Goal: Task Accomplishment & Management: Manage account settings

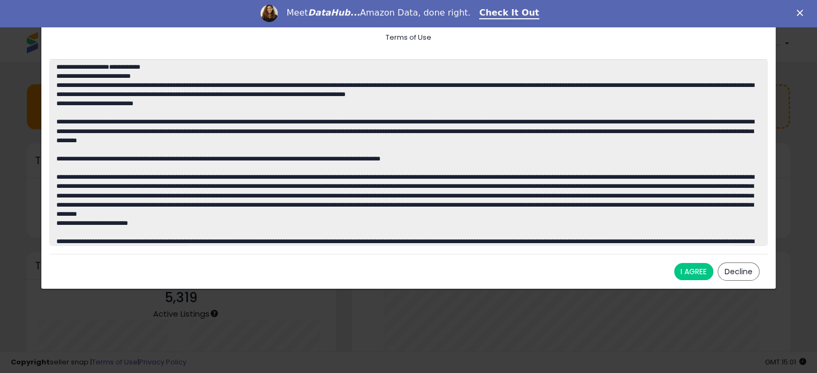
scroll to position [149, 417]
click at [696, 276] on button "I AGREE" at bounding box center [693, 271] width 39 height 17
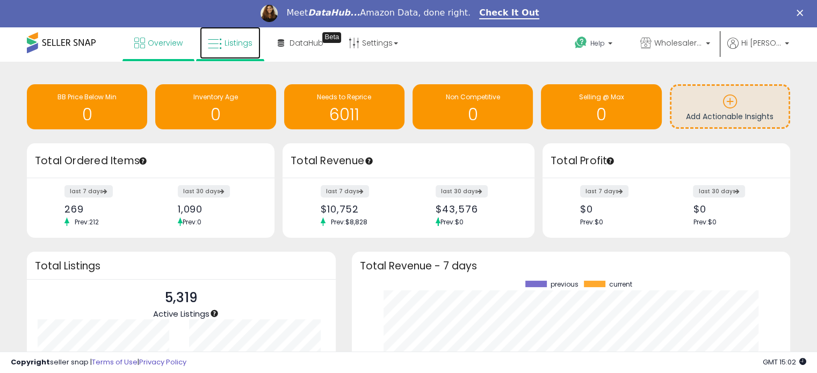
click at [243, 41] on span "Listings" at bounding box center [239, 43] width 28 height 11
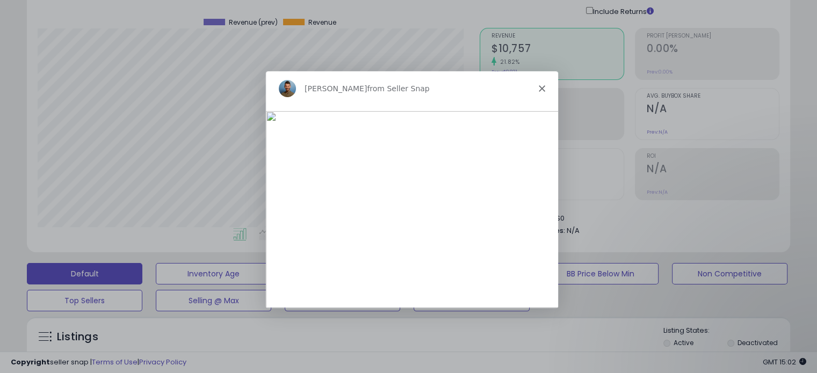
scroll to position [107, 0]
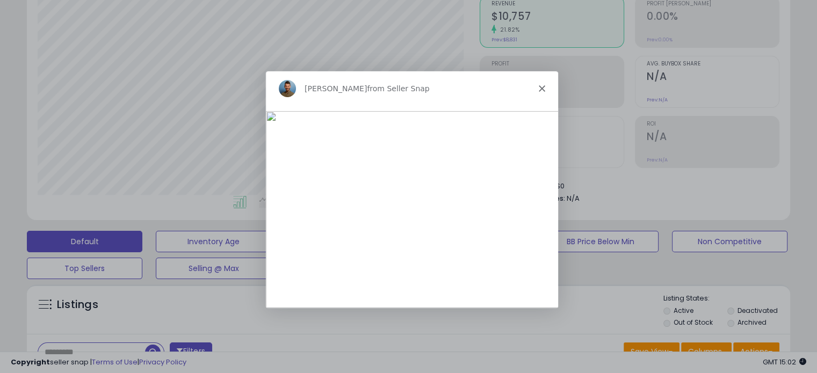
click at [542, 92] on div "Adrian from Seller Snap" at bounding box center [411, 88] width 292 height 34
click at [542, 88] on icon "Close" at bounding box center [541, 88] width 6 height 6
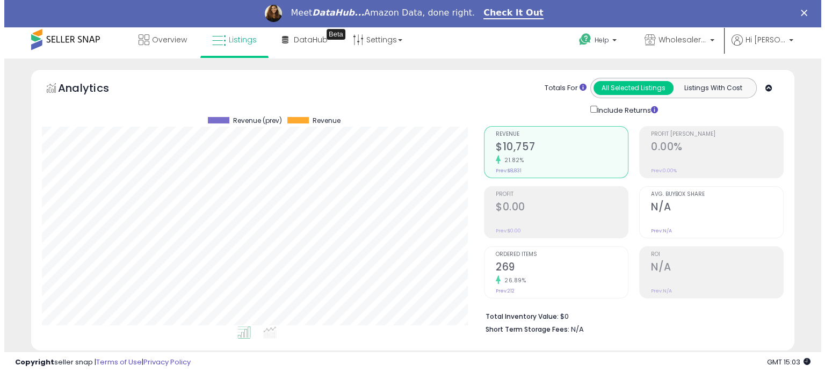
scroll to position [0, 0]
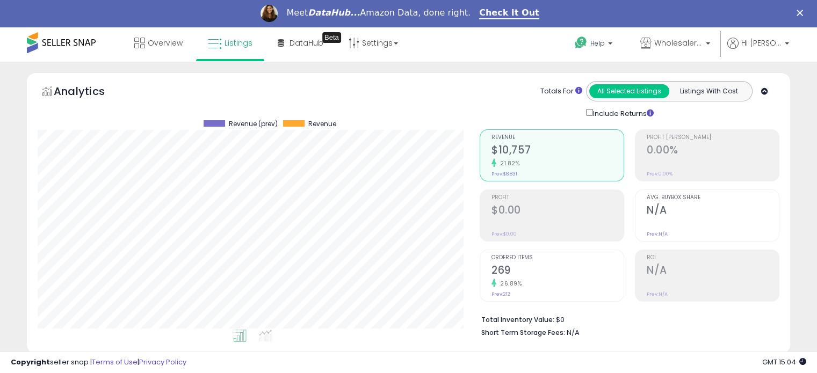
click at [537, 213] on h2 "$0.00" at bounding box center [558, 211] width 132 height 15
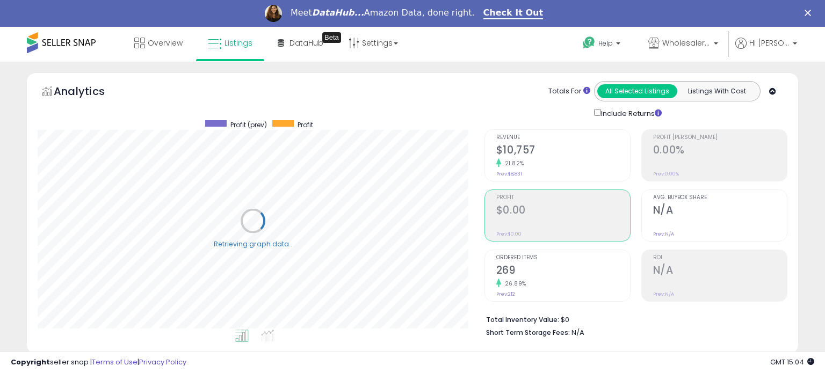
scroll to position [536990, 536769]
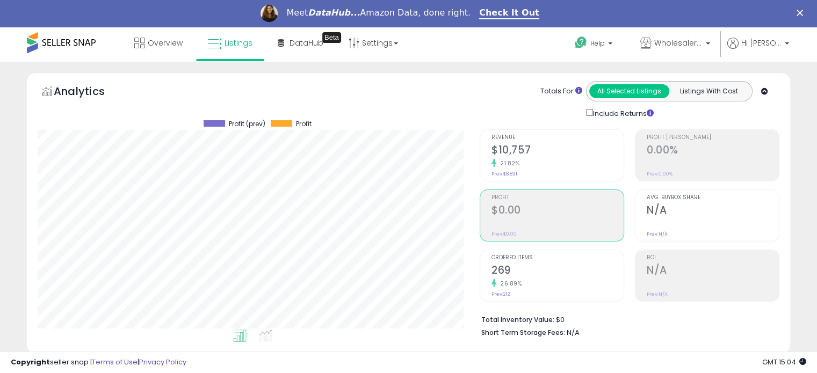
click at [535, 160] on div "21.82%" at bounding box center [558, 163] width 132 height 10
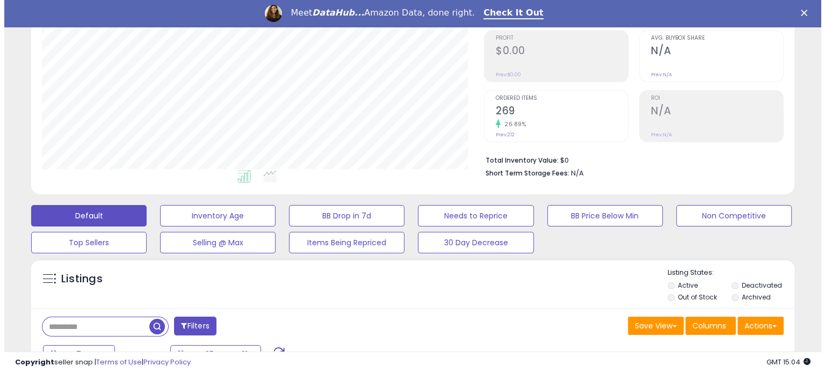
scroll to position [161, 0]
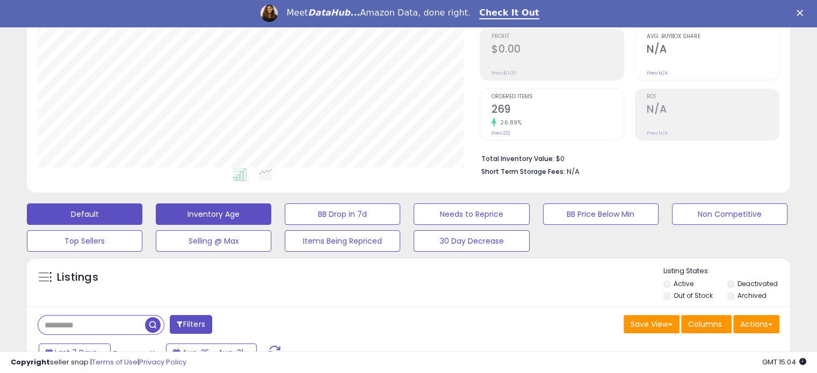
click at [244, 216] on button "Inventory Age" at bounding box center [214, 214] width 116 height 21
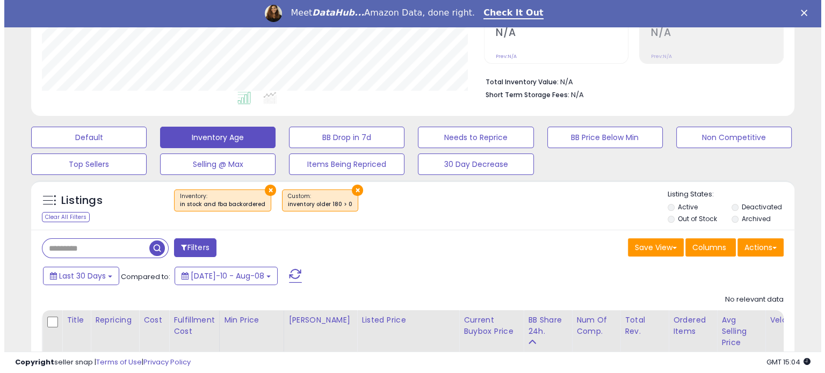
scroll to position [269, 0]
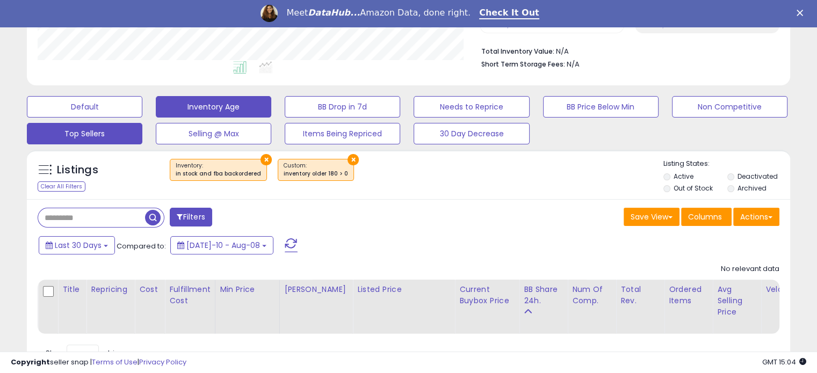
click at [113, 138] on button "Top Sellers" at bounding box center [85, 133] width 116 height 21
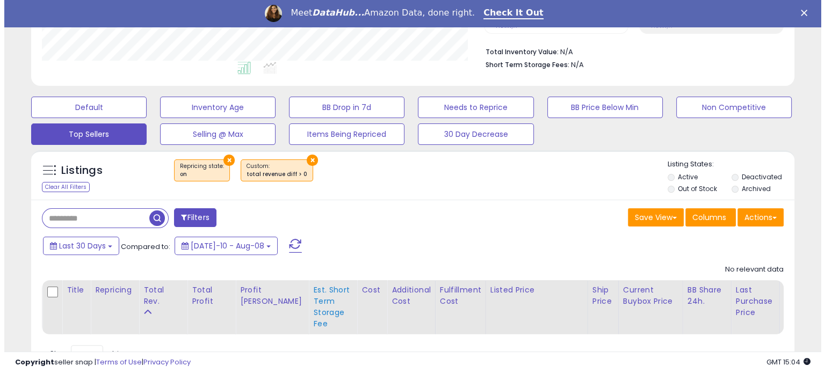
scroll to position [265, 0]
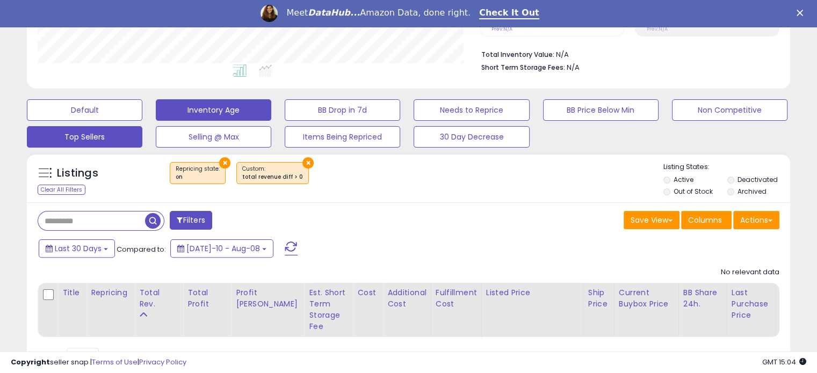
click at [245, 106] on button "Inventory Age" at bounding box center [214, 109] width 116 height 21
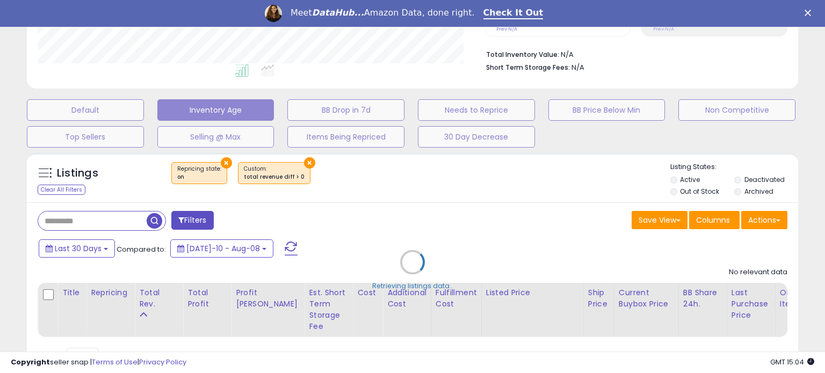
scroll to position [536990, 536764]
select select "**"
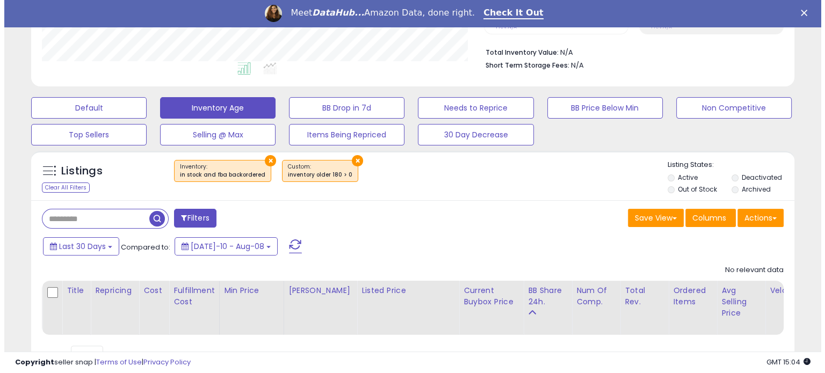
scroll to position [265, 0]
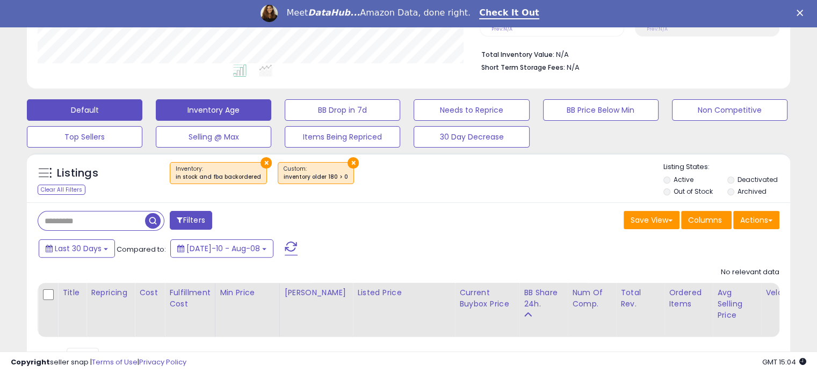
click at [126, 112] on button "Default" at bounding box center [85, 109] width 116 height 21
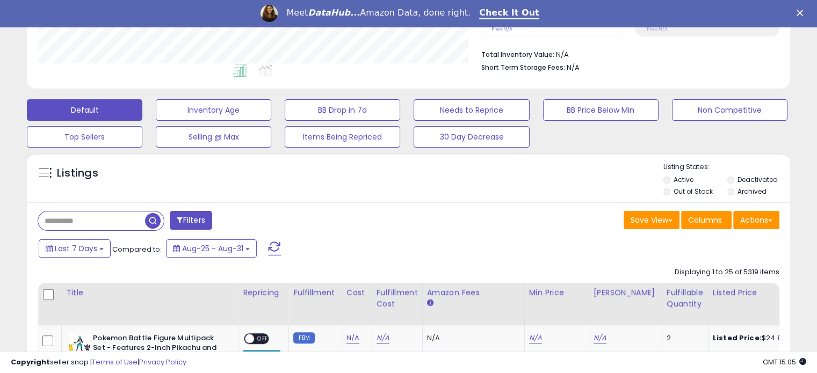
scroll to position [0, 0]
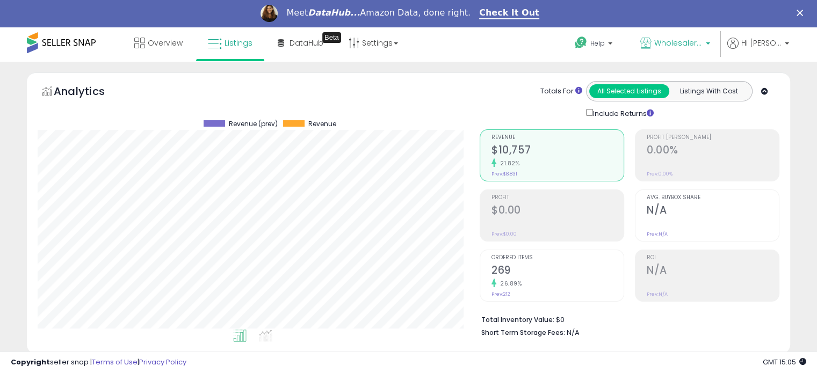
click at [696, 42] on span "Wholesaler AZ" at bounding box center [678, 43] width 48 height 11
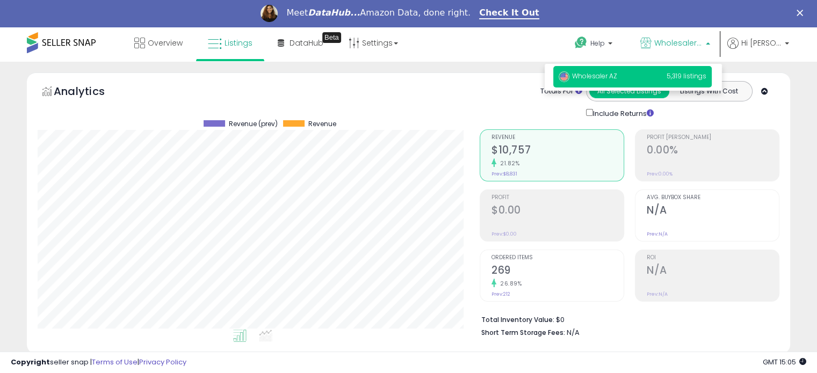
click at [696, 42] on span "Wholesaler AZ" at bounding box center [678, 43] width 48 height 11
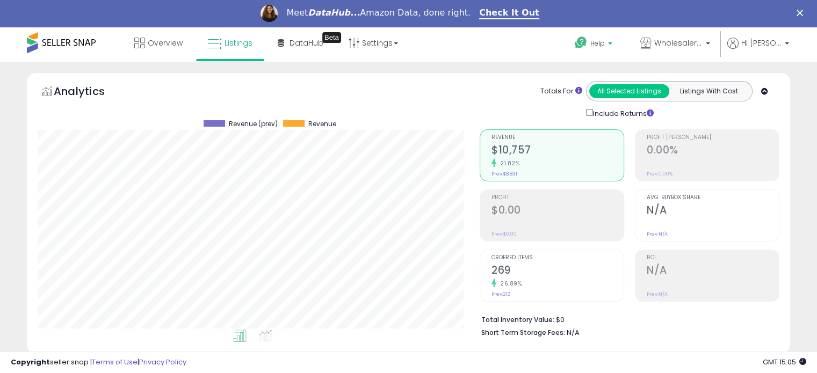
click at [604, 47] on span "Help" at bounding box center [597, 43] width 15 height 9
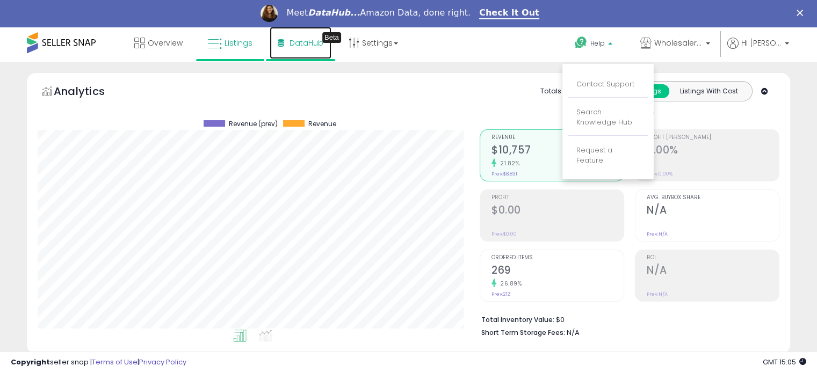
click at [312, 45] on span "DataHub" at bounding box center [307, 43] width 34 height 11
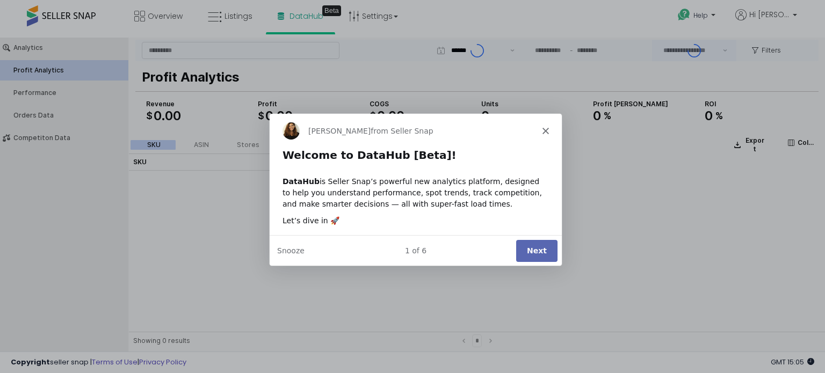
type input "***"
click at [524, 247] on button "Next" at bounding box center [536, 250] width 41 height 22
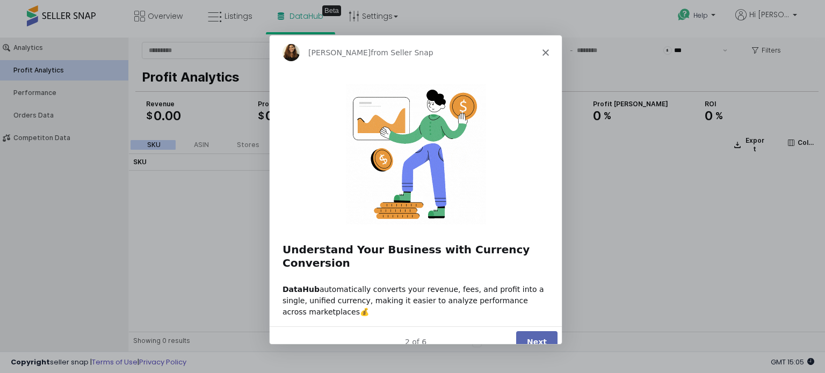
click at [538, 331] on button "Next" at bounding box center [536, 342] width 41 height 22
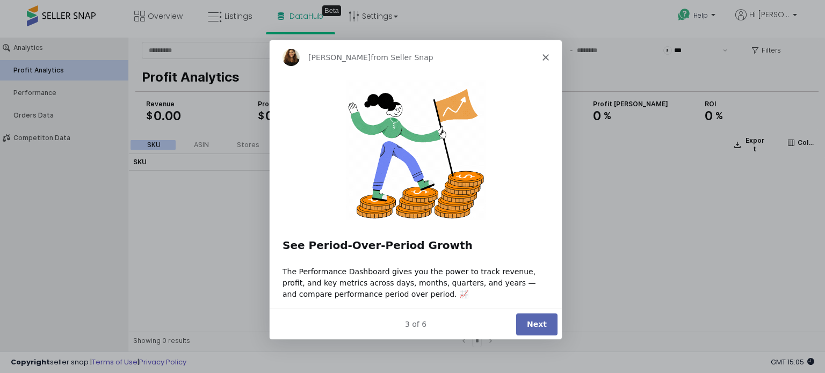
click at [539, 326] on button "Next" at bounding box center [536, 324] width 41 height 22
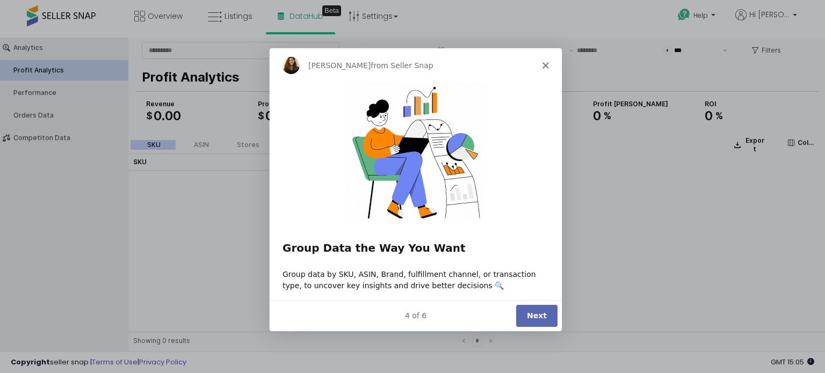
click at [539, 326] on div "Next" at bounding box center [536, 316] width 41 height 22
click at [536, 322] on button "Next" at bounding box center [536, 316] width 41 height 22
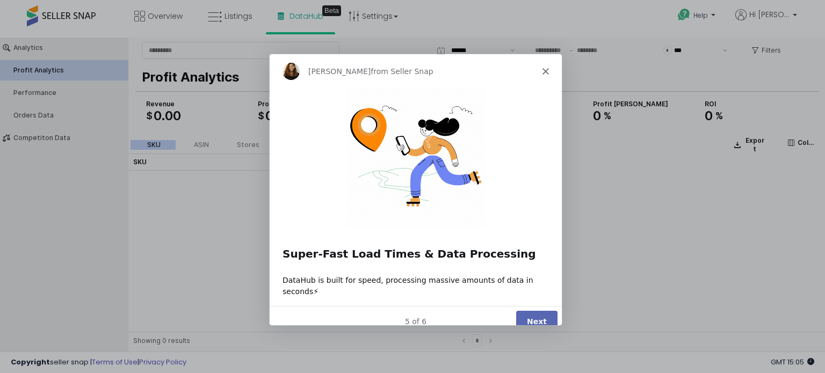
click at [530, 315] on button "Next" at bounding box center [536, 321] width 41 height 22
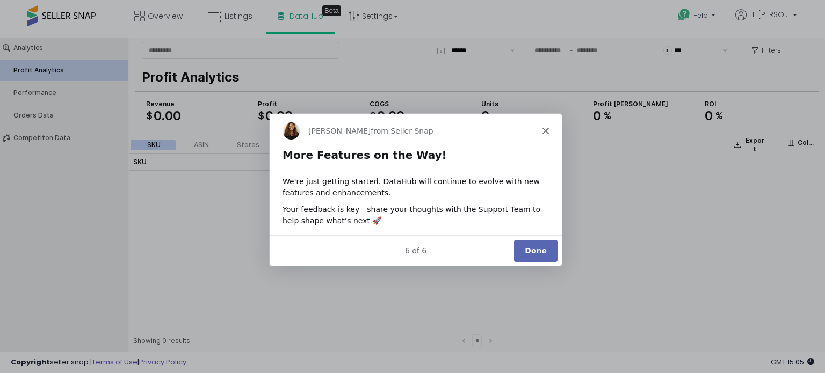
click at [532, 255] on button "Done" at bounding box center [536, 250] width 44 height 22
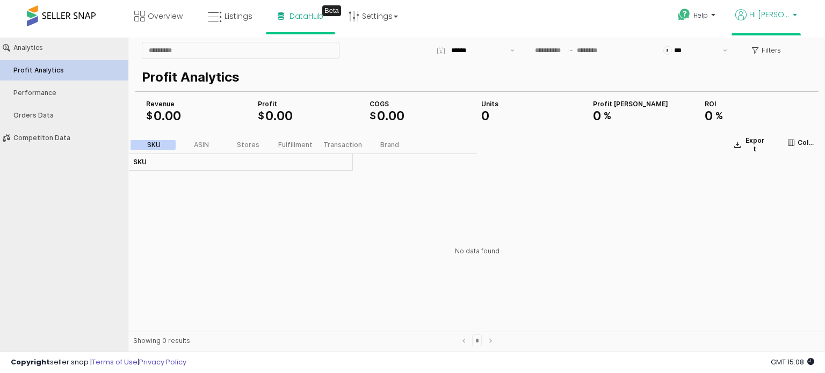
click at [747, 19] on icon at bounding box center [740, 14] width 11 height 11
click at [373, 19] on link "Settings" at bounding box center [374, 16] width 66 height 32
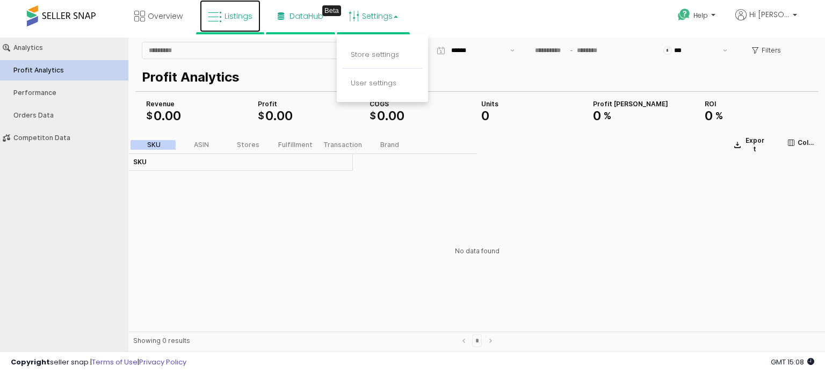
click at [211, 22] on icon at bounding box center [215, 17] width 14 height 14
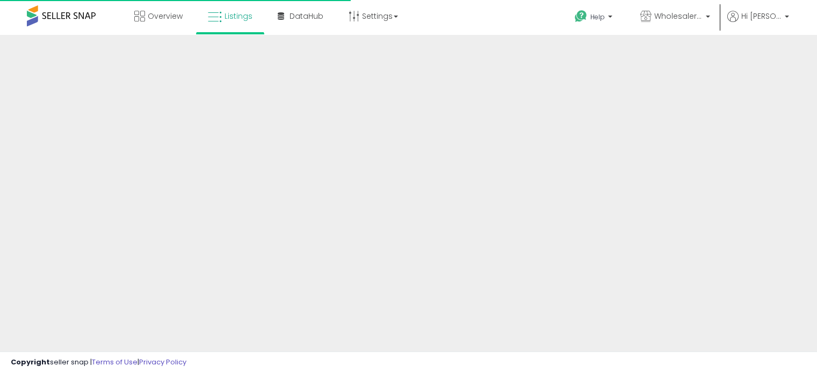
click at [179, 21] on span "Overview" at bounding box center [165, 16] width 35 height 11
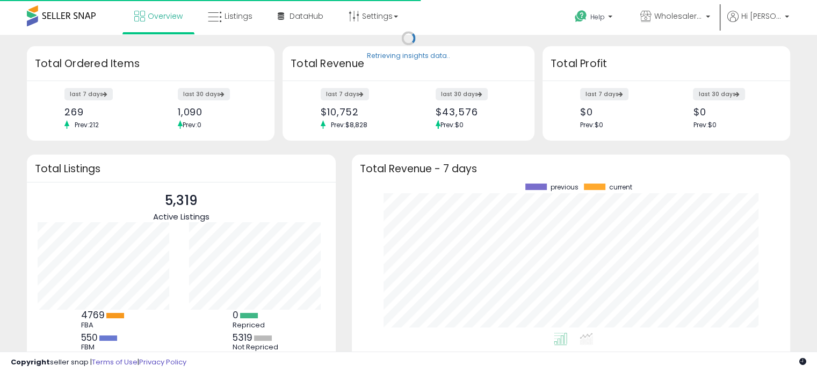
scroll to position [149, 417]
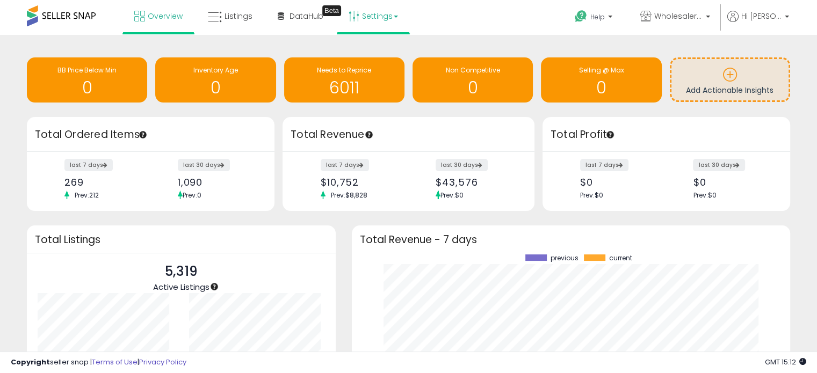
click at [370, 13] on link "Settings" at bounding box center [374, 16] width 66 height 32
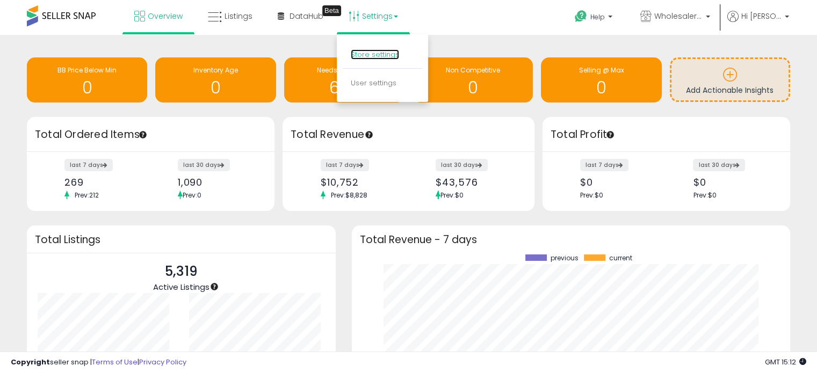
click at [393, 55] on link "Store settings" at bounding box center [375, 54] width 48 height 10
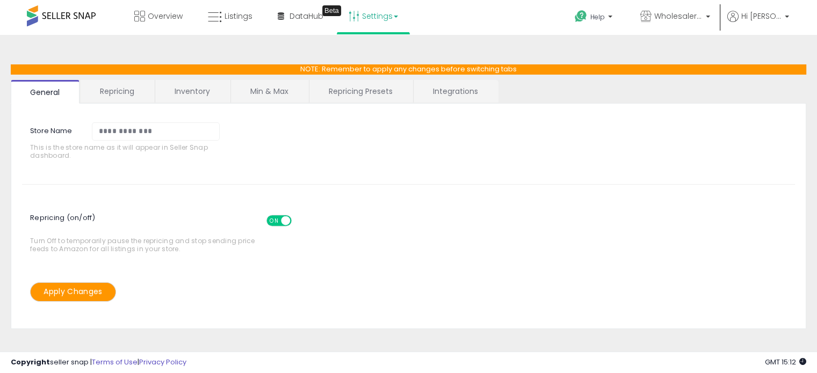
click at [445, 96] on link "Integrations" at bounding box center [456, 91] width 84 height 23
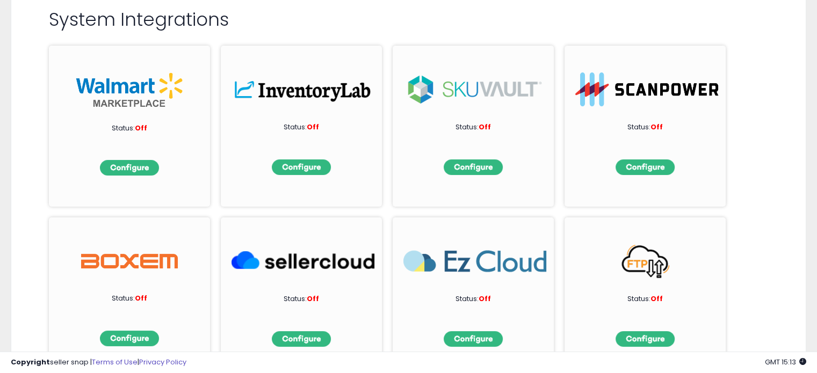
scroll to position [104, 0]
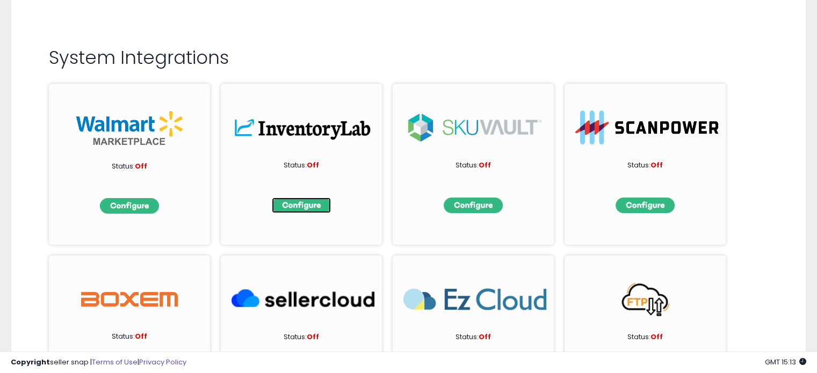
click at [309, 207] on img at bounding box center [301, 206] width 59 height 16
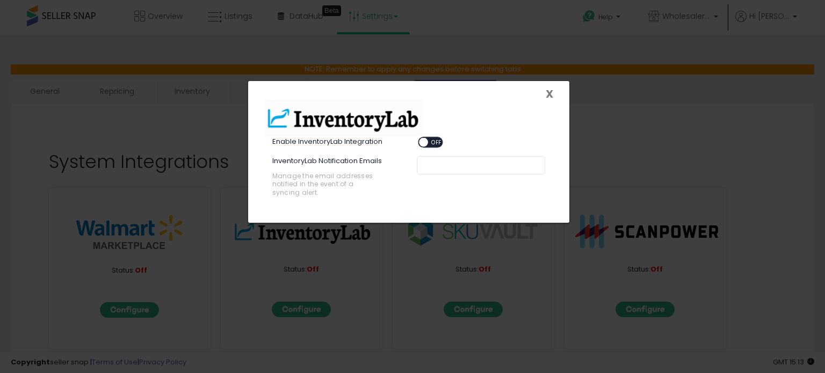
click at [548, 95] on span "X" at bounding box center [550, 93] width 8 height 15
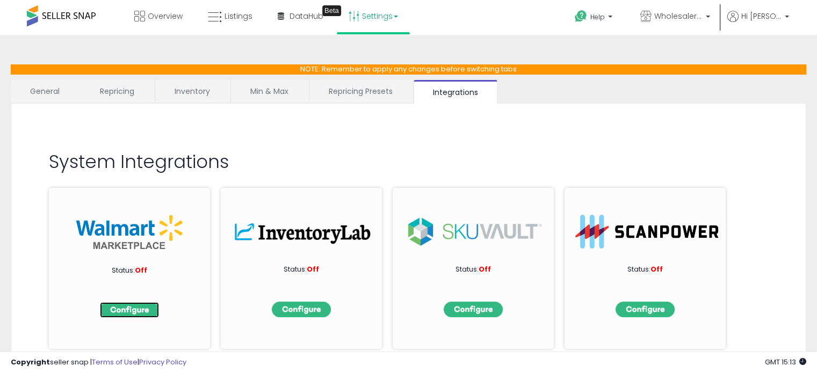
click at [125, 306] on img at bounding box center [129, 310] width 59 height 16
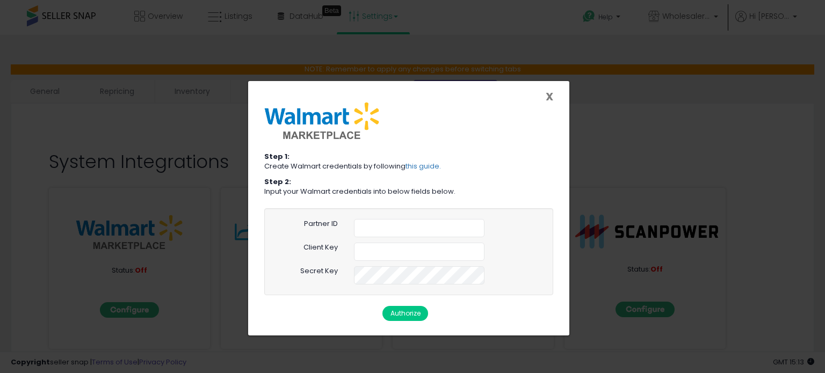
click at [551, 99] on span "X" at bounding box center [550, 96] width 8 height 15
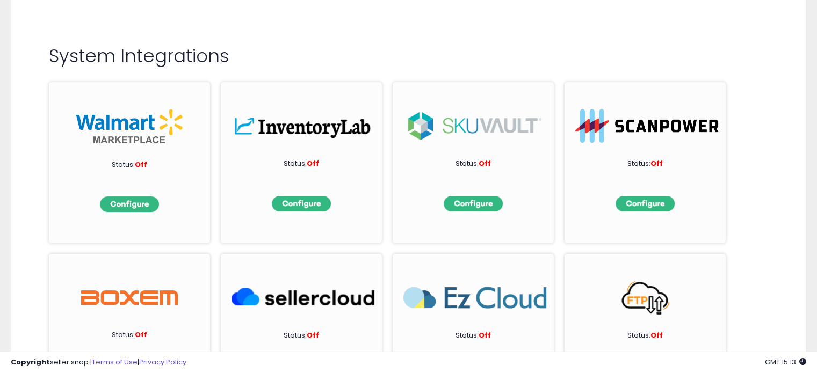
scroll to position [107, 0]
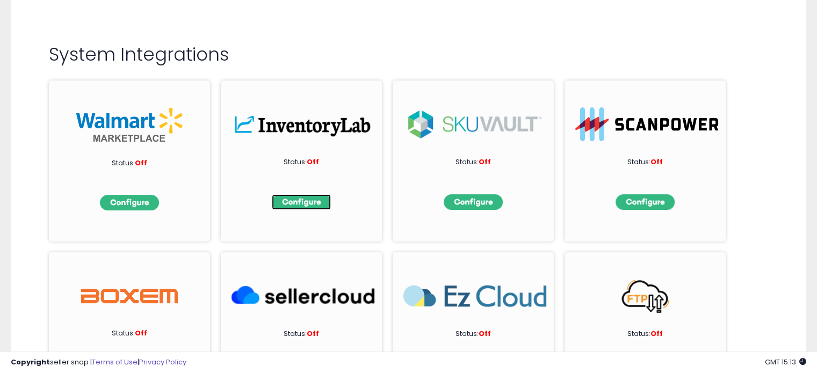
click at [301, 201] on img at bounding box center [301, 202] width 59 height 16
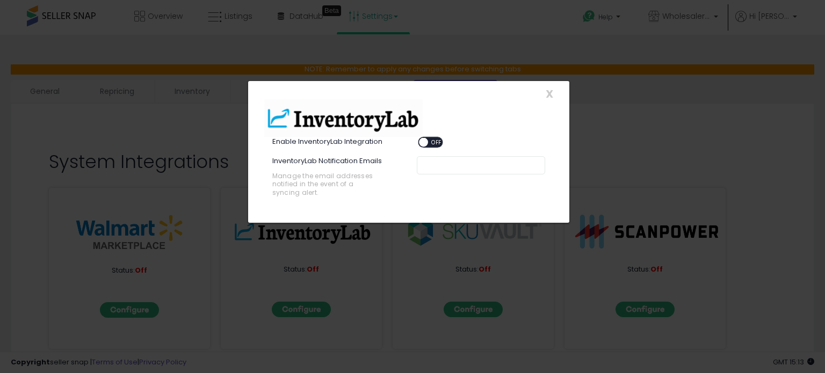
click at [436, 141] on span "OFF" at bounding box center [436, 142] width 17 height 9
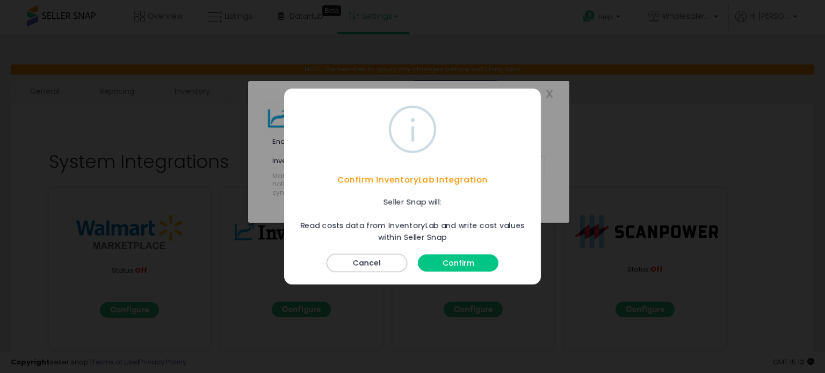
click at [374, 265] on button "Cancel" at bounding box center [367, 263] width 81 height 18
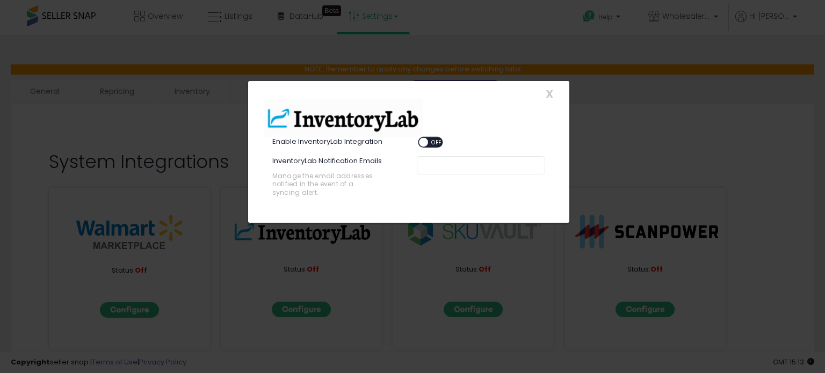
click at [417, 168] on div at bounding box center [481, 165] width 128 height 18
click at [425, 164] on input "text" at bounding box center [504, 165] width 161 height 11
type input "**********"
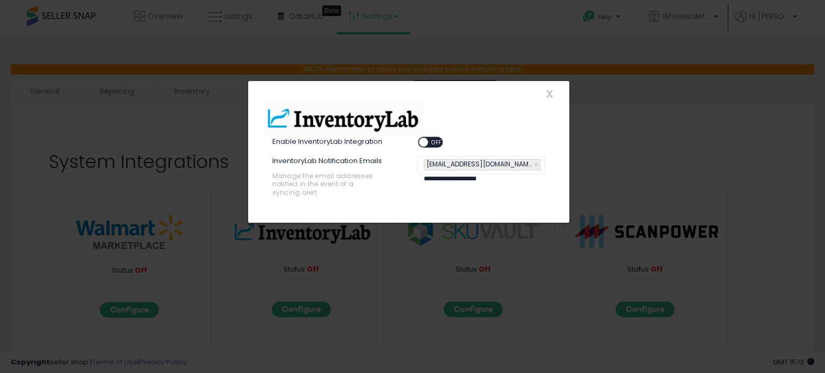
click at [432, 143] on span "OFF" at bounding box center [436, 142] width 17 height 9
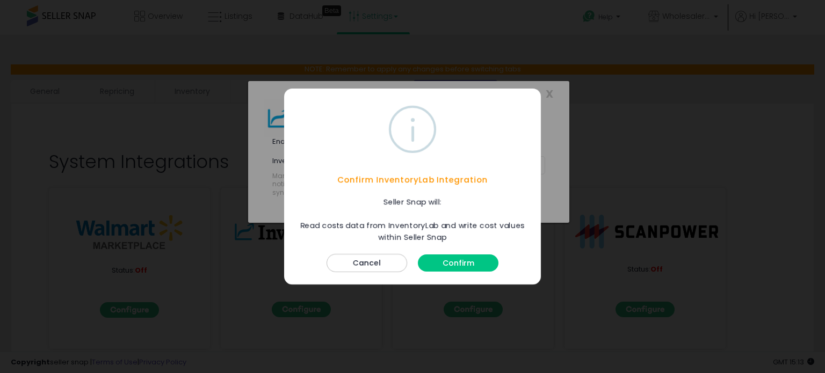
click at [460, 266] on button "Confirm" at bounding box center [458, 263] width 81 height 17
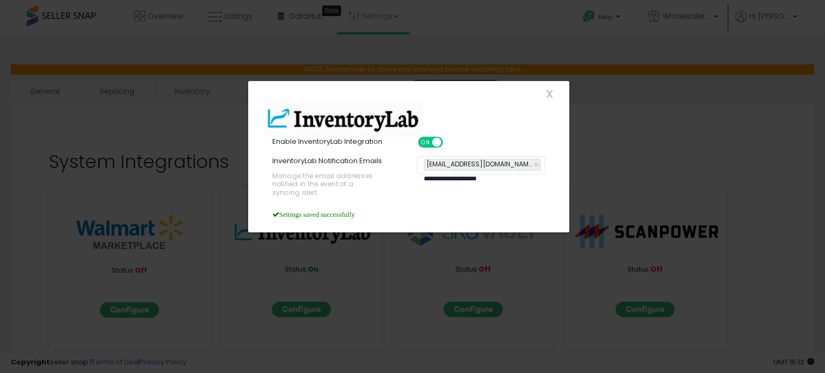
click at [609, 125] on div "**********" at bounding box center [412, 186] width 825 height 373
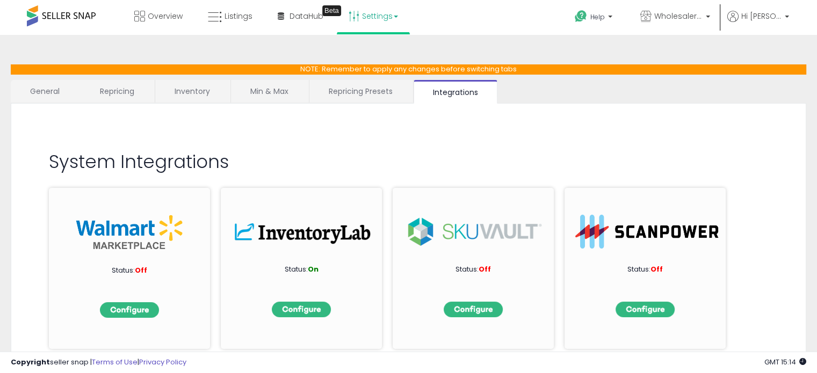
click at [369, 93] on link "Repricing Presets" at bounding box center [360, 91] width 103 height 23
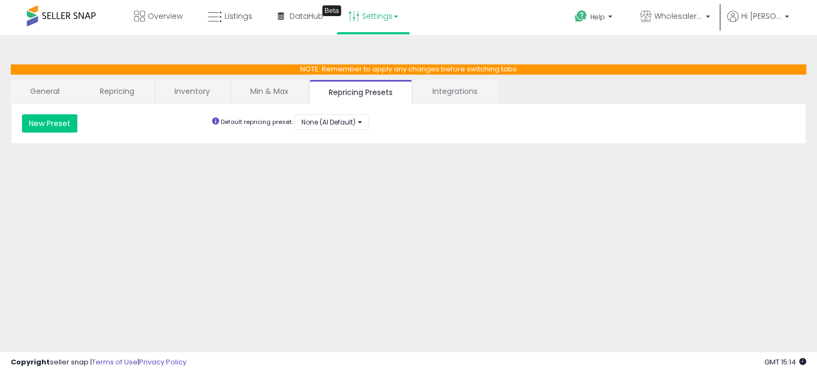
click at [286, 90] on link "Min & Max" at bounding box center [269, 91] width 77 height 23
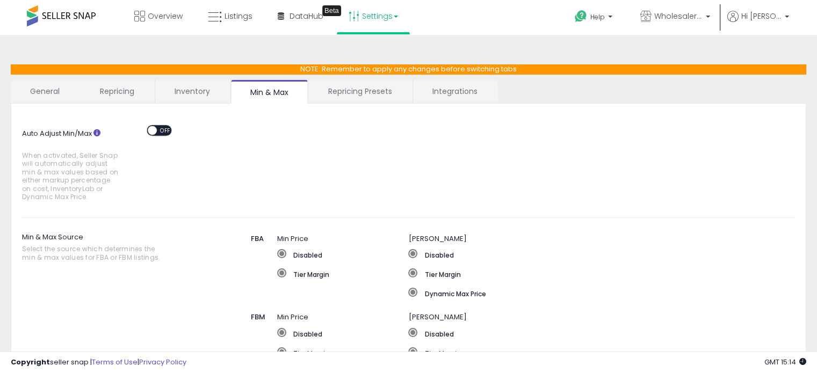
click at [201, 98] on link "Inventory" at bounding box center [192, 91] width 74 height 23
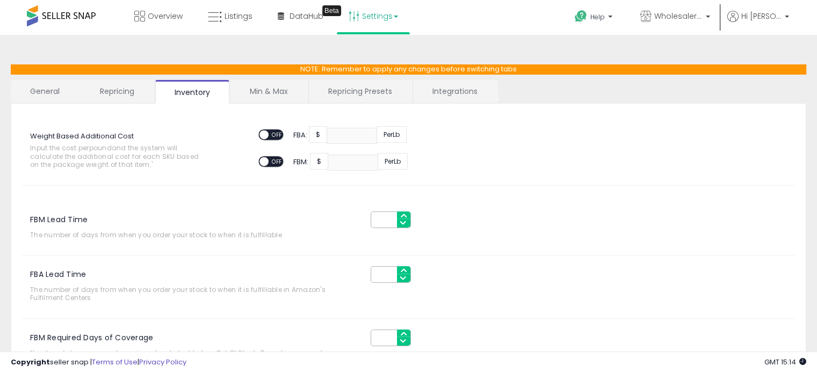
click at [127, 88] on link "Repricing" at bounding box center [117, 91] width 73 height 23
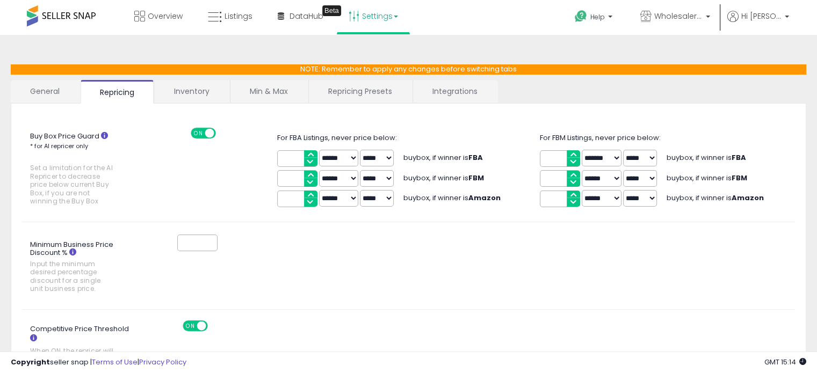
click at [53, 98] on link "General" at bounding box center [45, 91] width 69 height 23
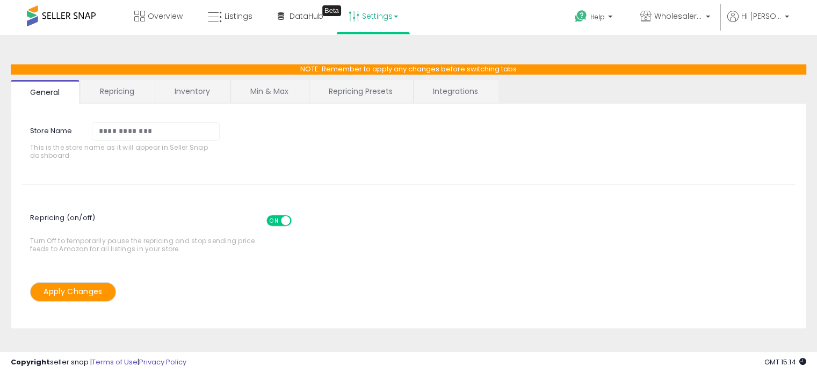
click at [198, 92] on link "Inventory" at bounding box center [192, 91] width 74 height 23
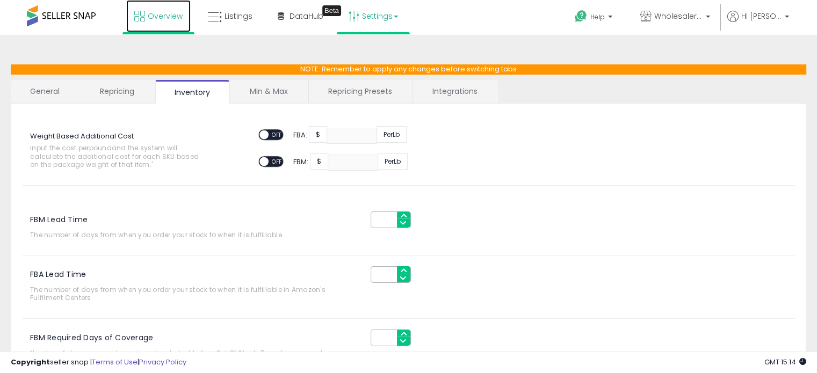
click at [153, 19] on span "Overview" at bounding box center [165, 16] width 35 height 11
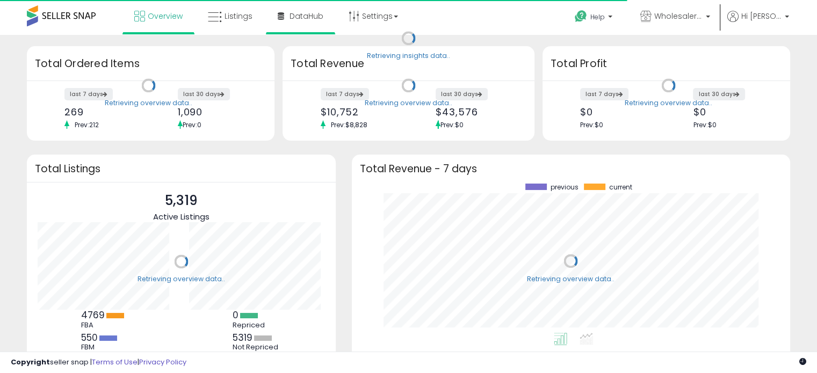
scroll to position [149, 417]
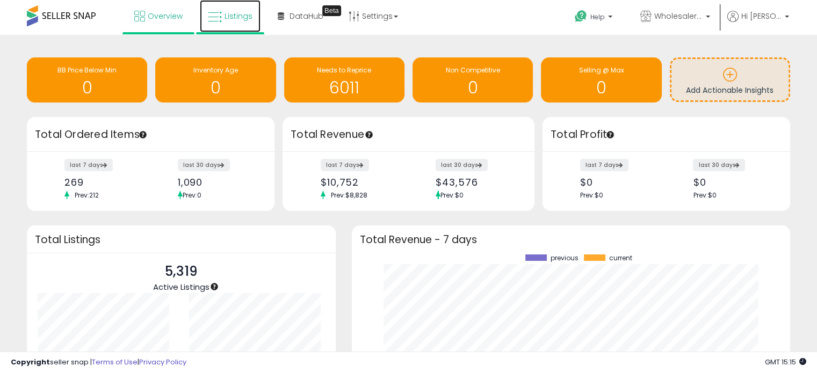
click at [239, 19] on span "Listings" at bounding box center [239, 16] width 28 height 11
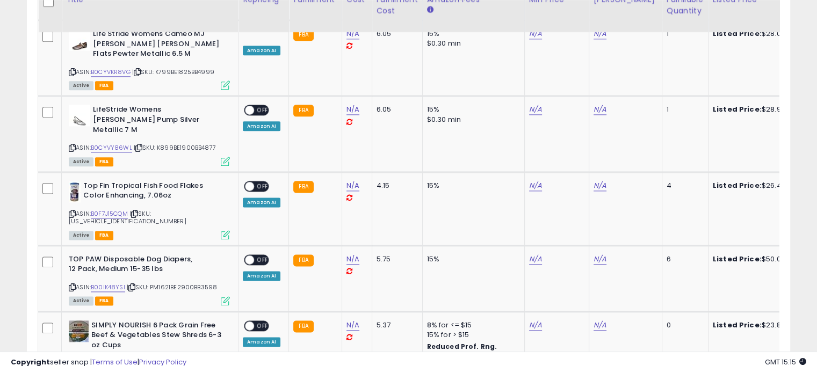
scroll to position [1343, 0]
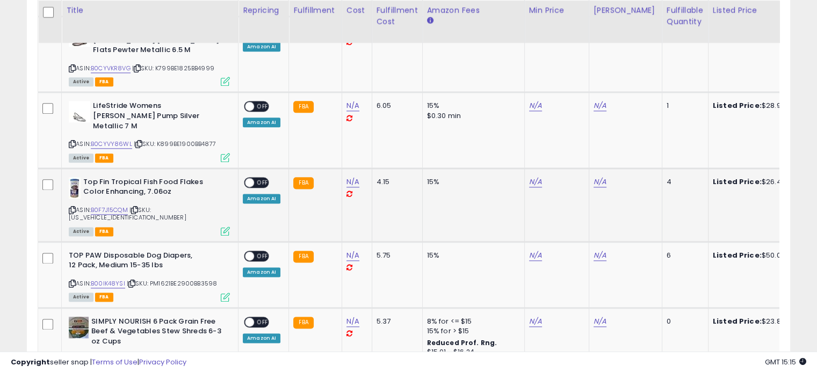
click at [347, 191] on icon at bounding box center [350, 194] width 6 height 7
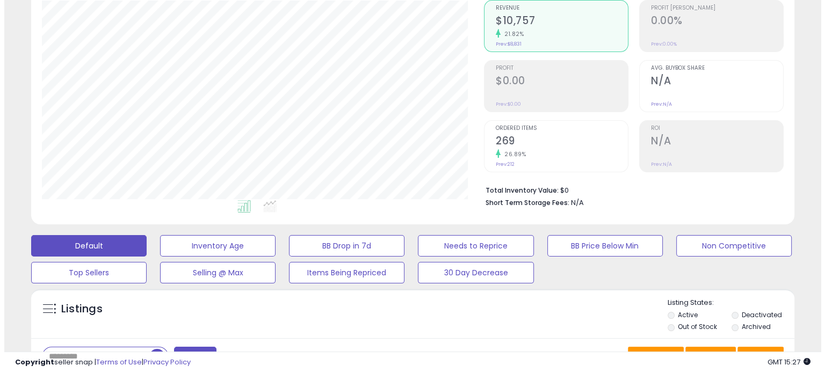
scroll to position [107, 0]
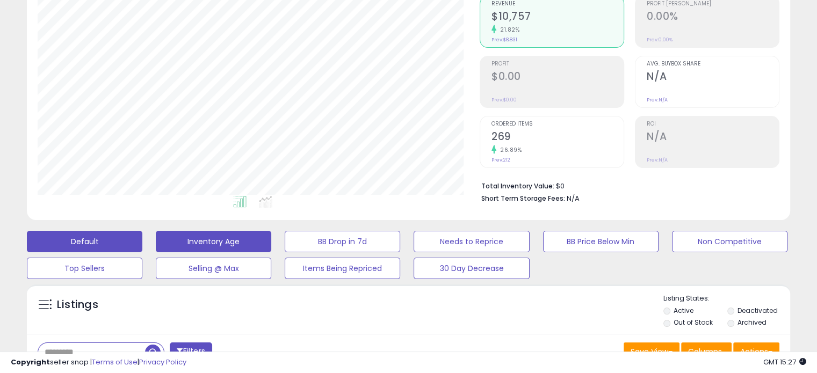
click at [211, 232] on button "Inventory Age" at bounding box center [214, 241] width 116 height 21
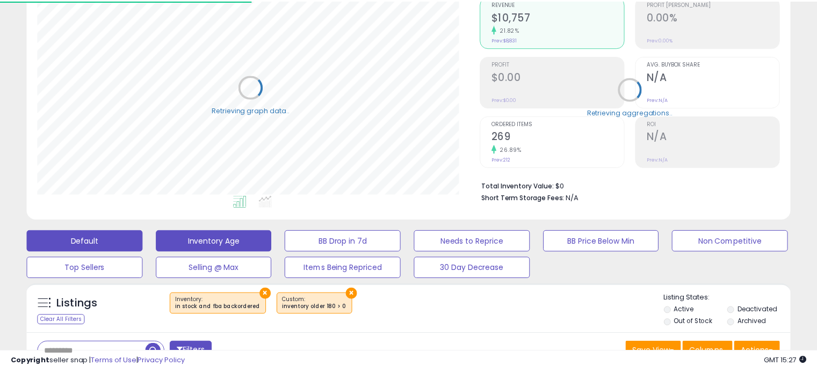
scroll to position [220, 442]
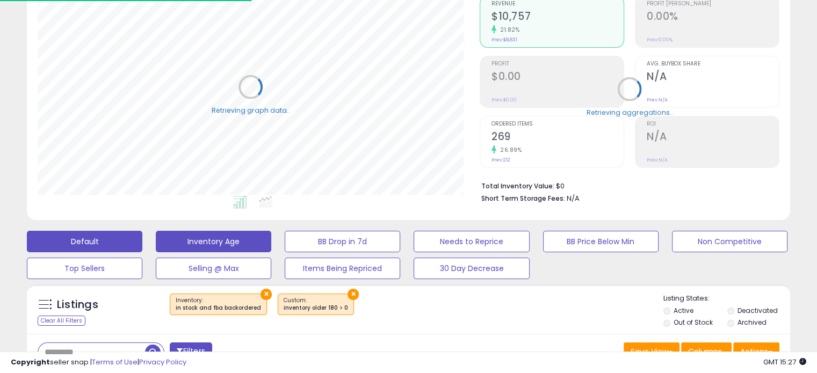
click at [135, 239] on button "Default" at bounding box center [85, 241] width 116 height 21
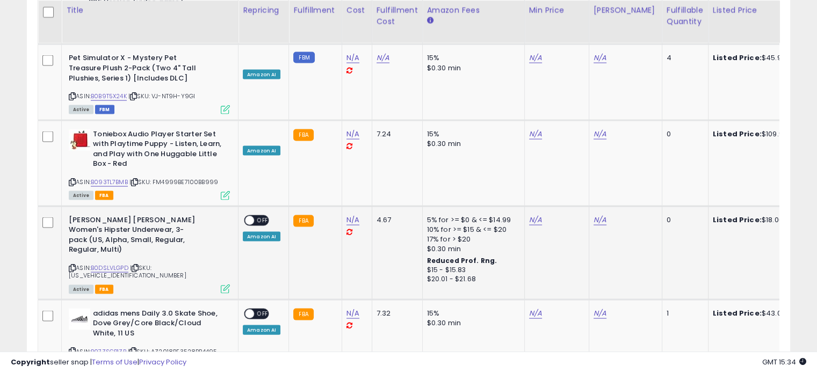
scroll to position [2250, 0]
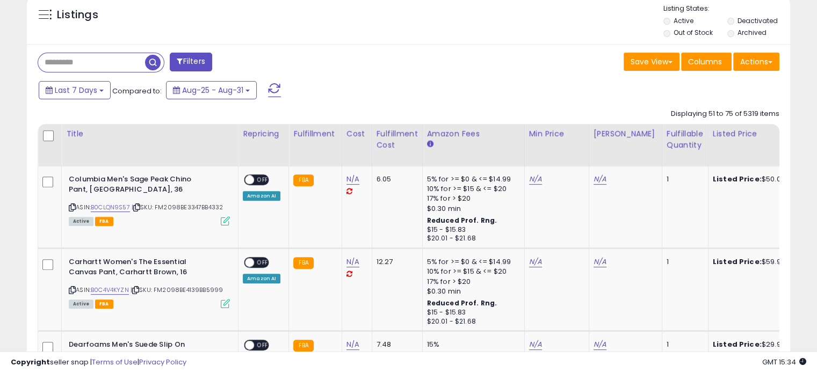
scroll to position [400, 0]
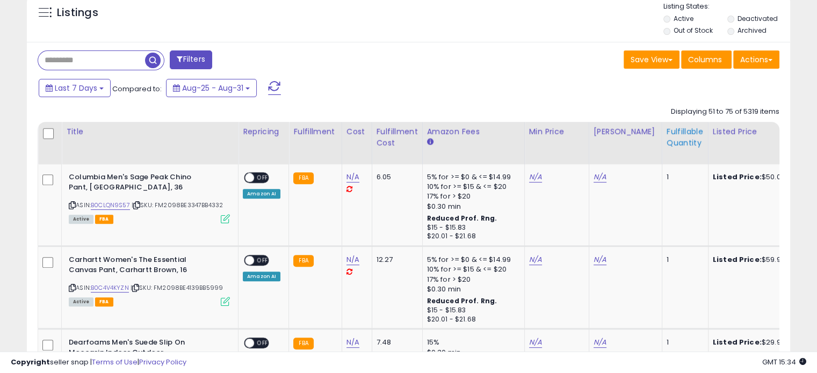
click at [682, 137] on div "Fulfillable Quantity" at bounding box center [685, 137] width 37 height 23
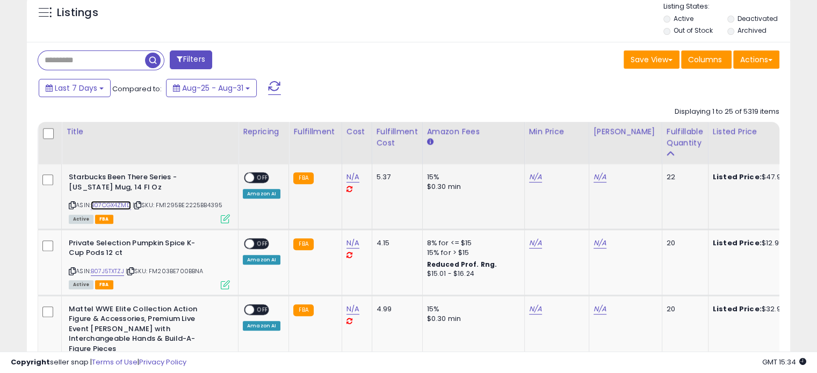
click at [121, 202] on link "B07CGX4ZMD" at bounding box center [111, 205] width 40 height 9
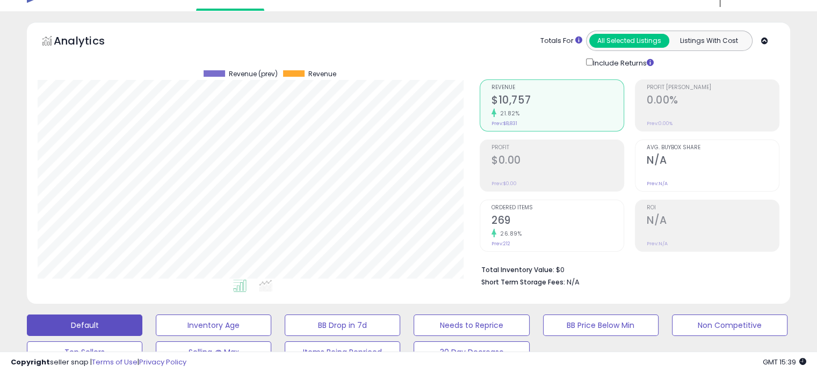
scroll to position [0, 0]
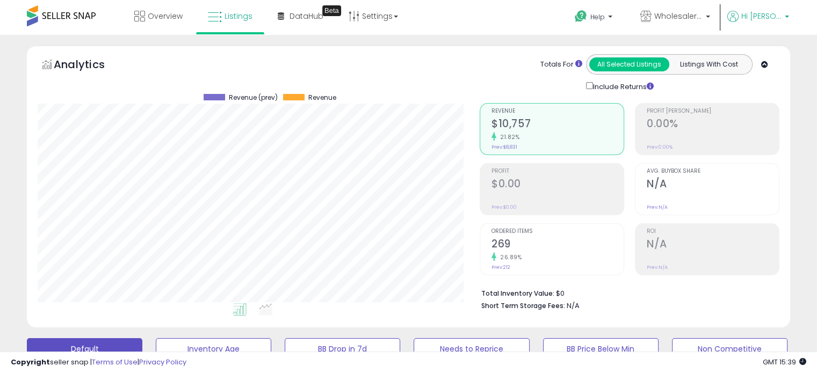
click at [757, 23] on p "Hi [PERSON_NAME]" at bounding box center [758, 17] width 62 height 13
click at [763, 60] on link "Account" at bounding box center [764, 57] width 28 height 10
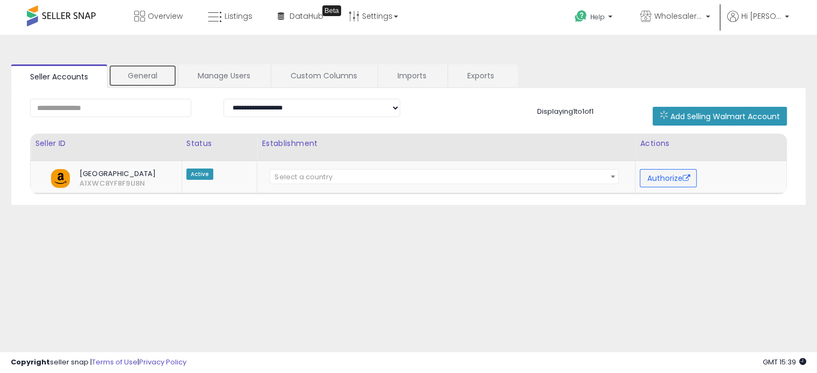
click at [155, 77] on link "General" at bounding box center [143, 75] width 68 height 23
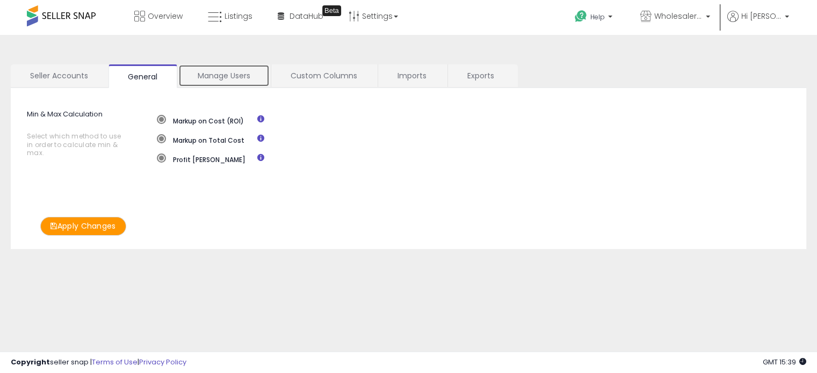
click at [210, 83] on link "Manage Users" at bounding box center [223, 75] width 91 height 23
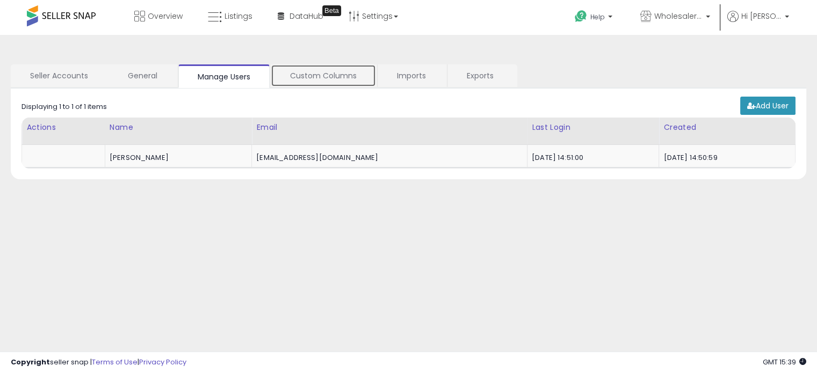
click at [332, 78] on link "Custom Columns" at bounding box center [323, 75] width 105 height 23
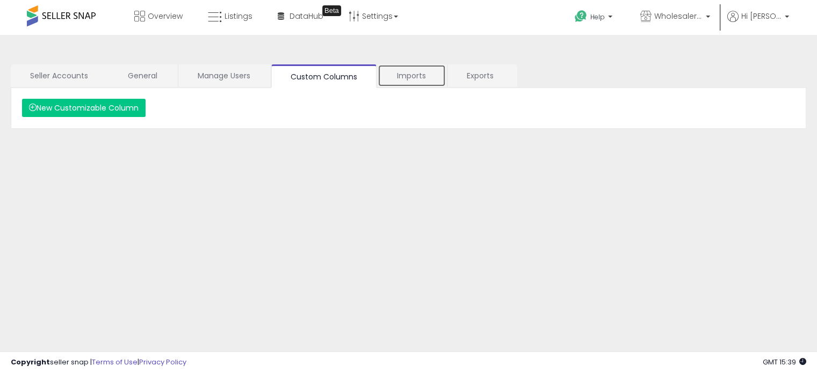
click at [421, 77] on link "Imports" at bounding box center [412, 75] width 68 height 23
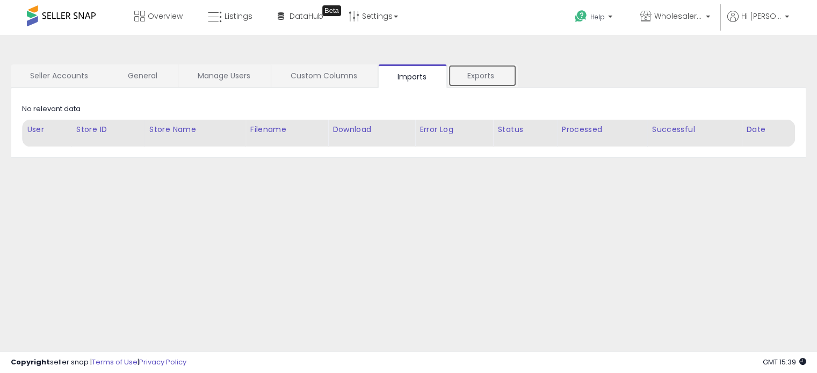
click at [469, 72] on link "Exports" at bounding box center [482, 75] width 69 height 23
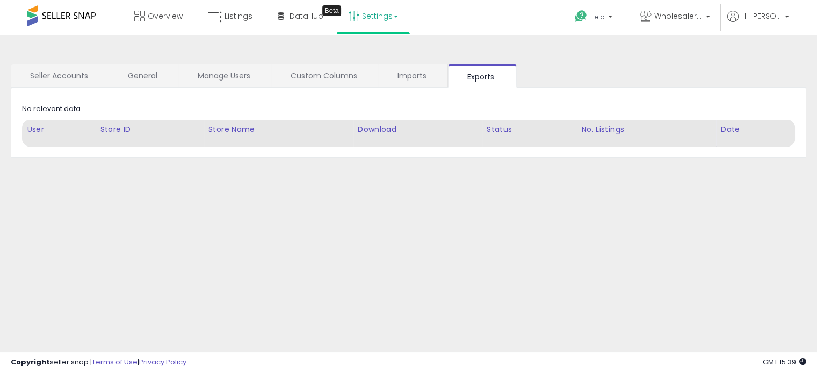
click at [355, 24] on link "Settings" at bounding box center [374, 16] width 66 height 32
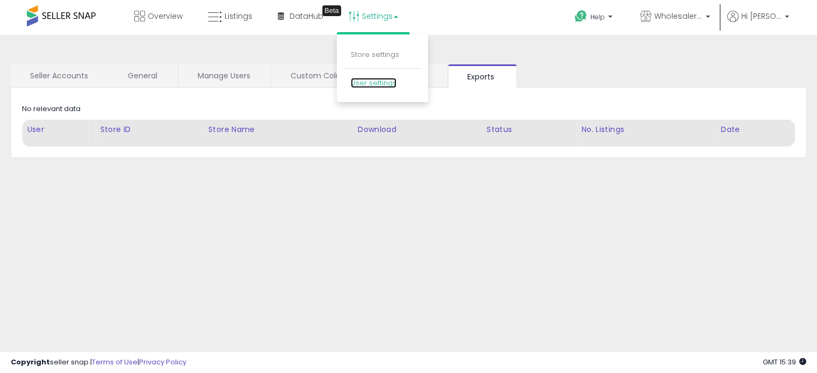
click at [382, 81] on link "User settings" at bounding box center [374, 83] width 46 height 10
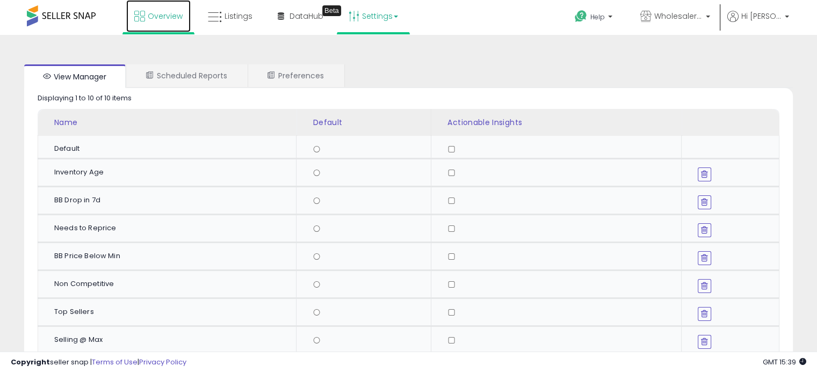
click at [183, 21] on link "Overview" at bounding box center [158, 16] width 64 height 32
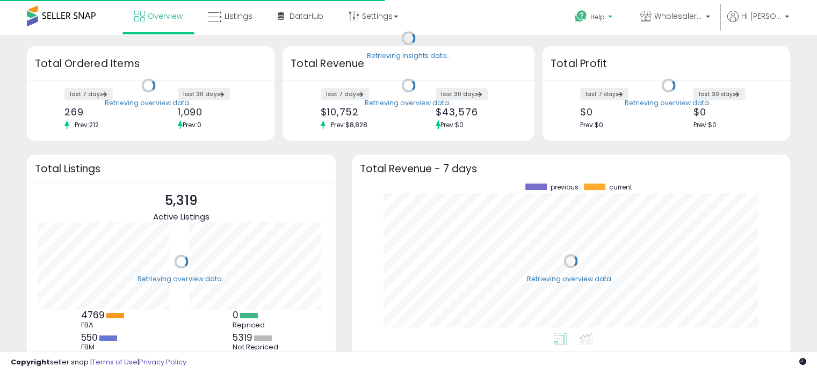
scroll to position [149, 417]
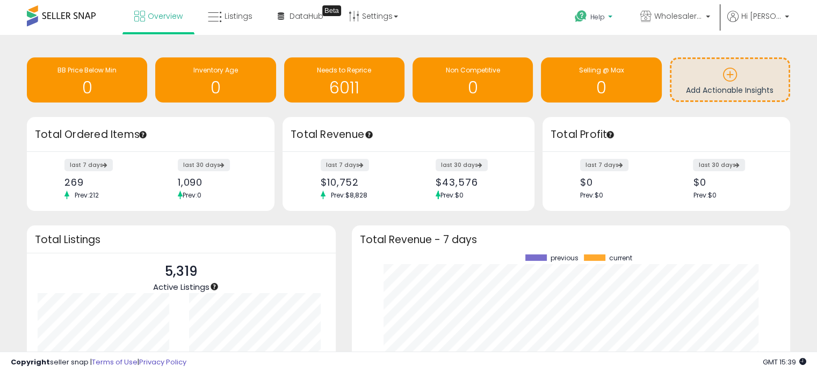
click at [605, 21] on span "Help" at bounding box center [597, 16] width 15 height 9
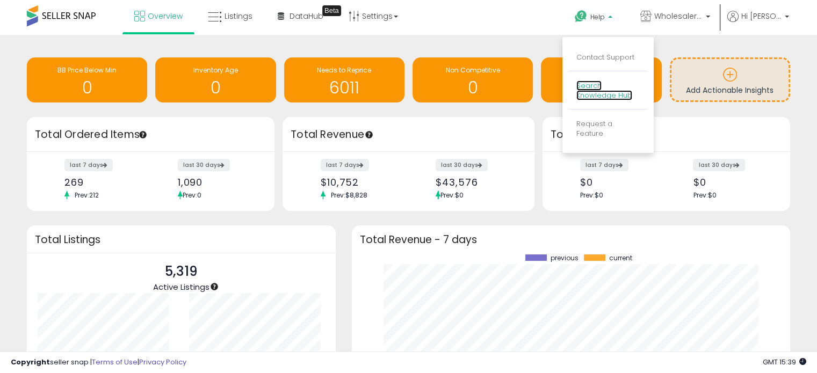
click at [610, 93] on link "Search Knowledge Hub" at bounding box center [604, 91] width 56 height 20
